Goal: Task Accomplishment & Management: Manage account settings

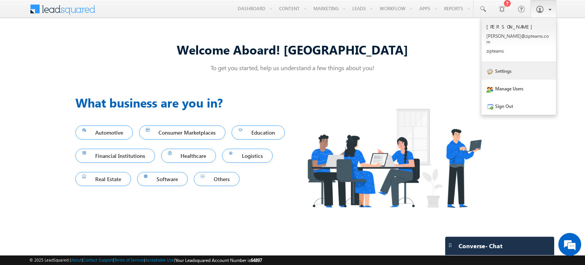
click at [519, 62] on link "Settings" at bounding box center [518, 71] width 75 height 18
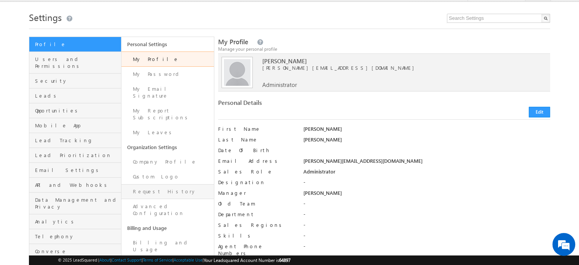
scroll to position [18, 0]
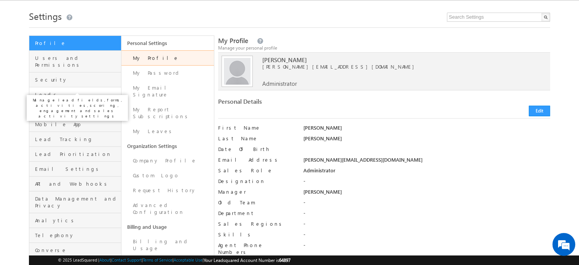
click at [62, 91] on span "Leads" at bounding box center [77, 94] width 84 height 7
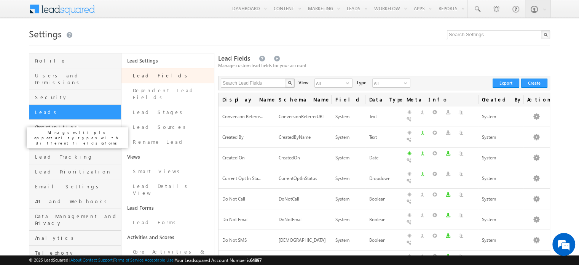
click at [67, 123] on span "Opportunities" at bounding box center [77, 126] width 84 height 7
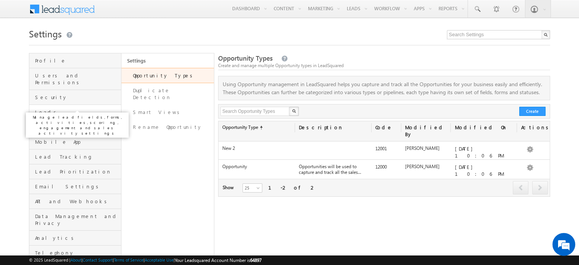
click at [75, 109] on span "Leads" at bounding box center [77, 112] width 84 height 7
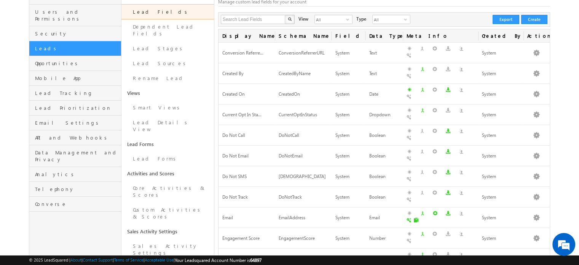
scroll to position [64, 0]
click at [160, 202] on link "Custom Activities & Scores" at bounding box center [167, 213] width 92 height 22
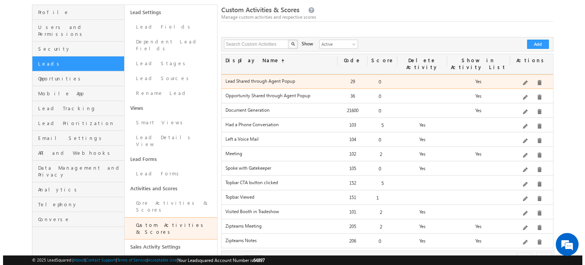
scroll to position [49, 0]
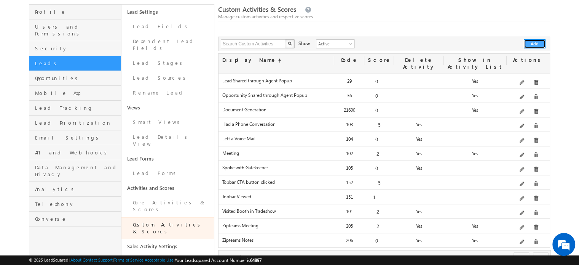
click at [528, 46] on button "Add" at bounding box center [535, 43] width 22 height 9
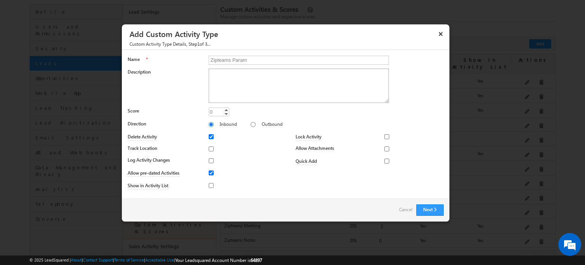
scroll to position [0, 0]
type input "Zipteams Quality Parameters"
click at [229, 84] on textarea "Description" at bounding box center [299, 86] width 180 height 34
click at [211, 159] on input "Log Activity Changes" at bounding box center [211, 160] width 5 height 5
checkbox input "true"
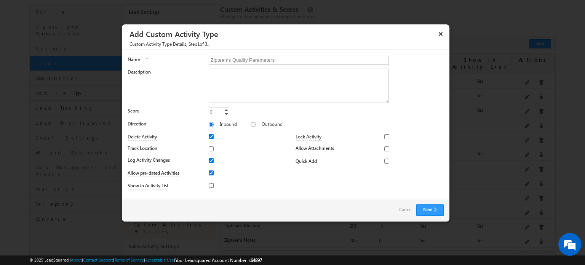
click at [211, 184] on input "Show in Activity List" at bounding box center [211, 185] width 5 height 5
checkbox input "true"
click at [425, 208] on button "Next" at bounding box center [429, 209] width 27 height 11
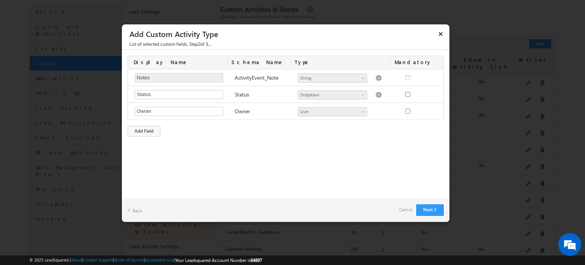
click at [136, 135] on div "Display Name Schema Name Type Mandatory Notes Required Field ActivityEvent_Note…" at bounding box center [285, 96] width 327 height 92
click at [136, 129] on div "Add Field" at bounding box center [144, 131] width 33 height 11
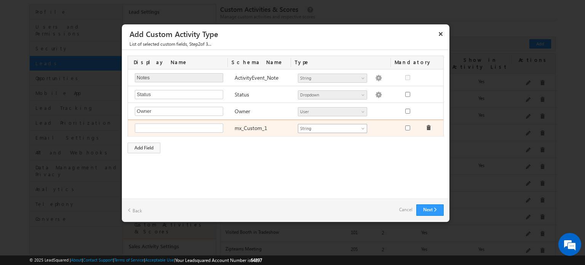
click at [321, 126] on span "String" at bounding box center [329, 128] width 62 height 7
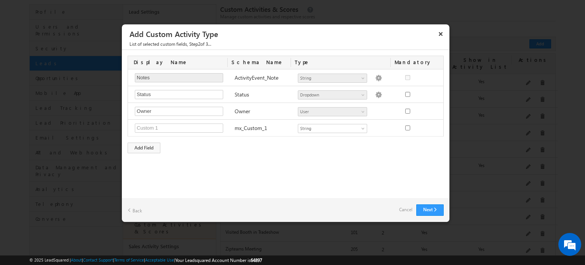
click at [252, 167] on div "Custom Activity Additional Fields Manage Forms Name * Zipteams Quality Paramete…" at bounding box center [285, 124] width 327 height 148
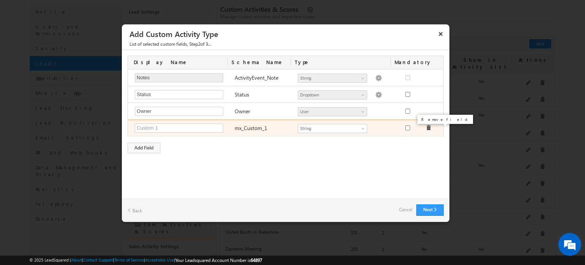
click at [429, 128] on span at bounding box center [428, 127] width 5 height 5
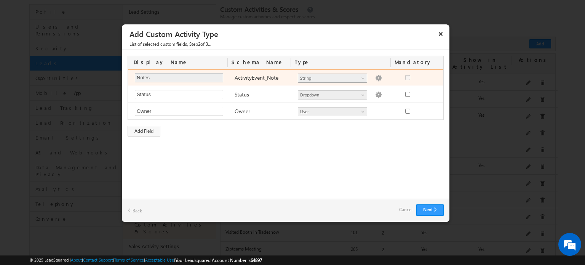
click at [361, 75] on link "String" at bounding box center [332, 77] width 69 height 9
click at [364, 81] on span at bounding box center [364, 80] width 6 height 6
click at [375, 76] on img at bounding box center [378, 78] width 7 height 7
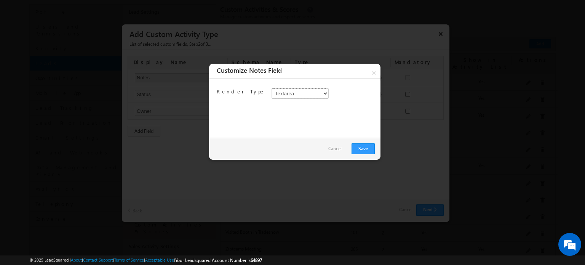
click at [315, 94] on select "Textarea HTML" at bounding box center [299, 93] width 57 height 11
click at [337, 149] on link "Cancel" at bounding box center [334, 148] width 13 height 11
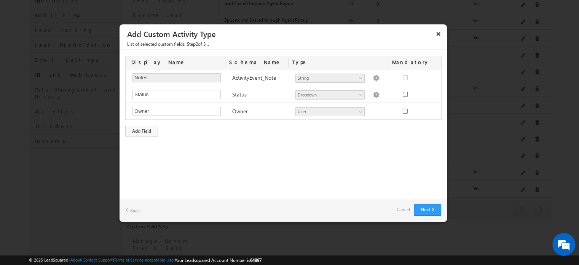
scroll to position [137, 0]
click at [433, 209] on button "Next" at bounding box center [427, 209] width 27 height 11
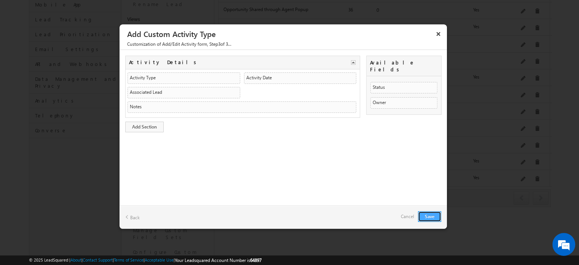
click at [434, 216] on button "Save" at bounding box center [429, 216] width 23 height 11
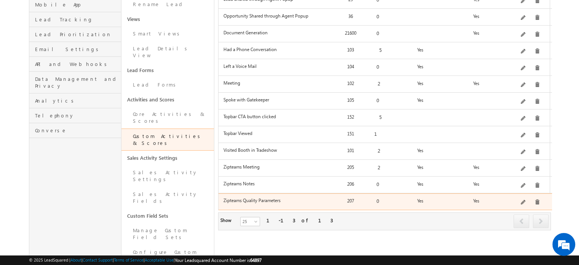
drag, startPoint x: 222, startPoint y: 191, endPoint x: 281, endPoint y: 191, distance: 58.6
click at [281, 197] on div "Zipteams Quality Parameters" at bounding box center [278, 202] width 116 height 11
copy label "Zipteams Quality Parameters"
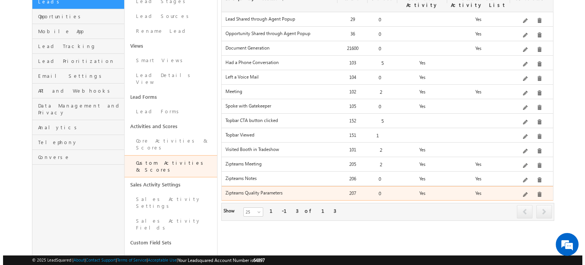
scroll to position [111, 0]
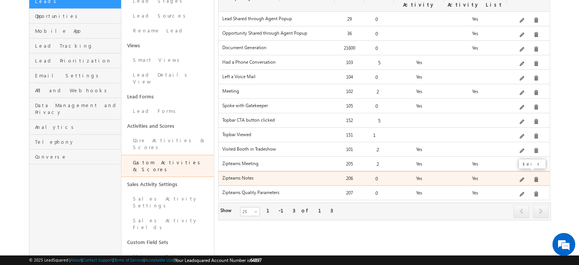
click at [522, 177] on span at bounding box center [523, 180] width 6 height 6
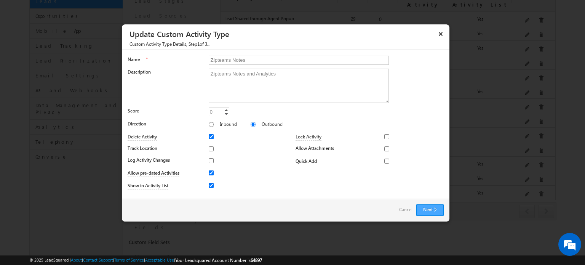
click at [433, 211] on button "Next" at bounding box center [429, 209] width 27 height 11
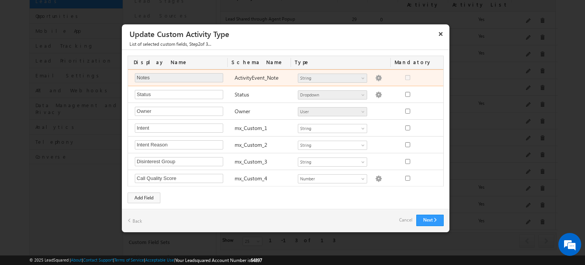
click at [375, 78] on img at bounding box center [378, 78] width 7 height 7
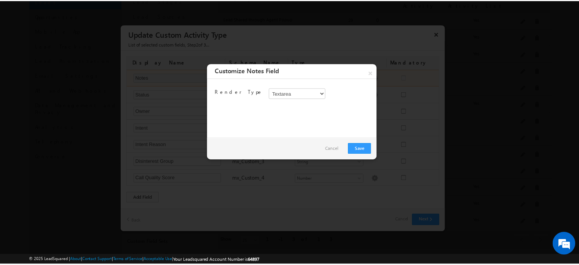
scroll to position [0, 0]
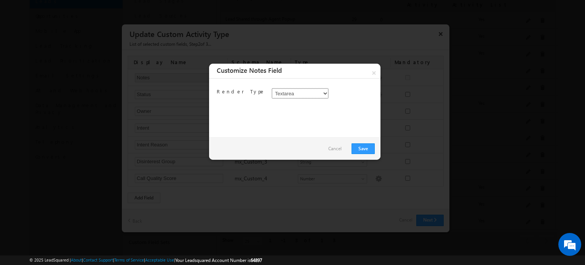
click at [305, 90] on select "Textarea HTML" at bounding box center [299, 93] width 57 height 11
click at [337, 147] on link "Cancel" at bounding box center [334, 148] width 13 height 11
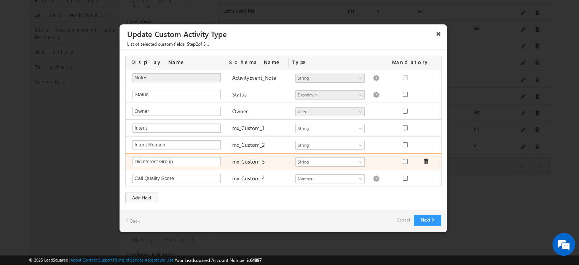
scroll to position [200, 0]
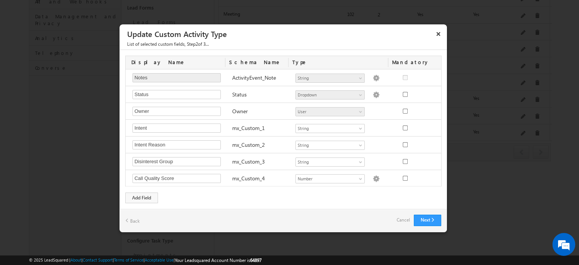
click at [402, 220] on link "Cancel" at bounding box center [403, 219] width 13 height 11
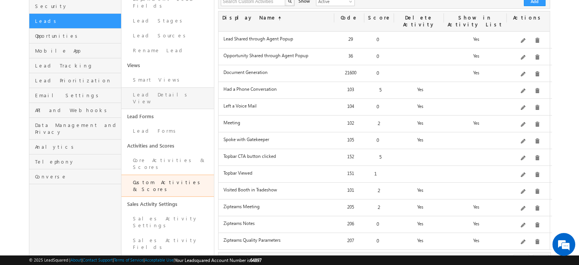
scroll to position [90, 0]
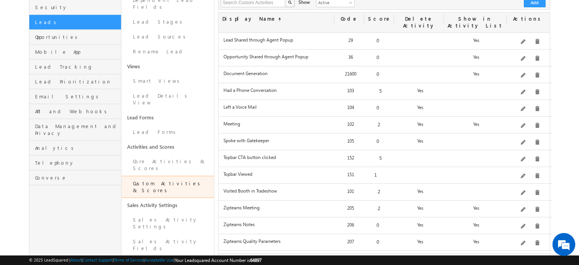
click at [81, 109] on div "Manage API access keys and Webhooks" at bounding box center [91, 118] width 107 height 18
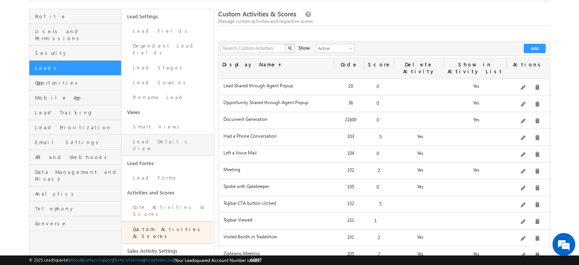
scroll to position [40, 0]
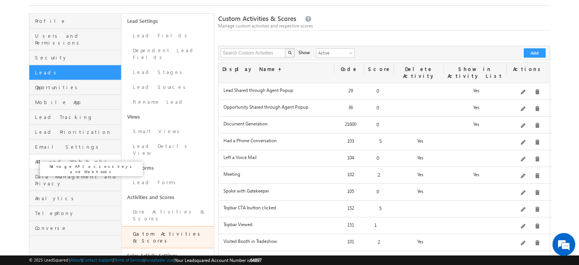
click at [81, 158] on span "API and Webhooks" at bounding box center [77, 161] width 84 height 7
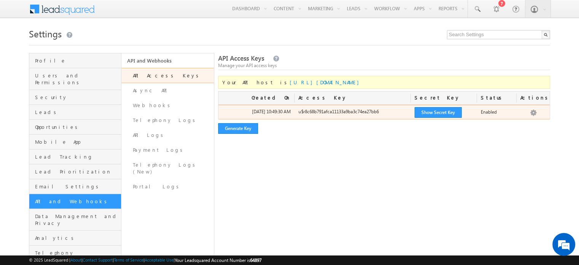
click at [345, 115] on div "u$r8c68b791afca11133a9ba3c74ea27bb6" at bounding box center [353, 113] width 116 height 11
copy div "u$r8c68b791afca11133a9ba3c74ea27bb6"
click at [426, 112] on button "Show Secret Key" at bounding box center [438, 112] width 47 height 11
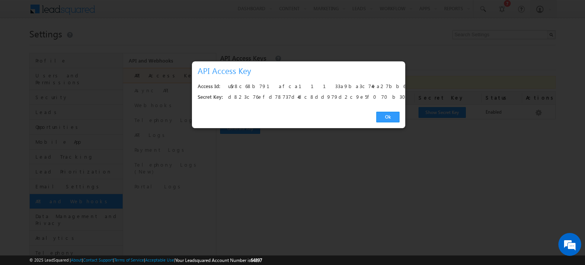
click at [308, 93] on div "d823c76efd78737d4dc8dd979d2c9e5f070b302d" at bounding box center [311, 97] width 167 height 11
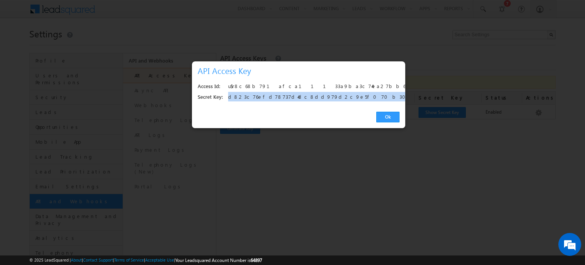
click at [308, 93] on div "d823c76efd78737d4dc8dd979d2c9e5f070b302d" at bounding box center [311, 97] width 167 height 11
copy div "d823c76efd78737d4dc8dd979d2c9e5f070b302d"
click at [384, 120] on link "Ok" at bounding box center [387, 117] width 23 height 11
